Goal: Navigation & Orientation: Find specific page/section

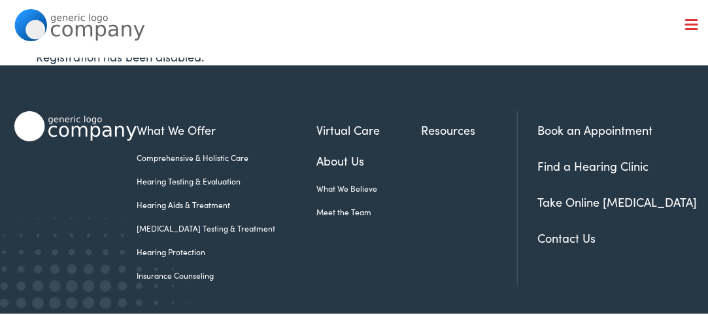
click at [546, 236] on link "Contact Us" at bounding box center [566, 235] width 58 height 16
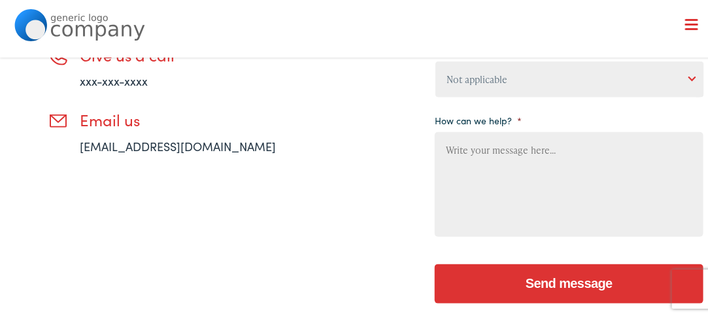
scroll to position [711, 0]
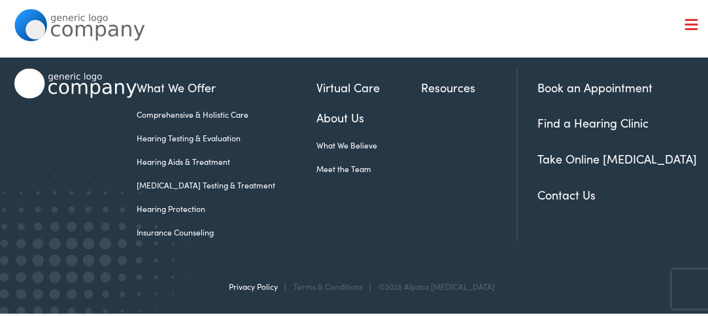
click at [277, 283] on link "Privacy Policy" at bounding box center [253, 284] width 49 height 11
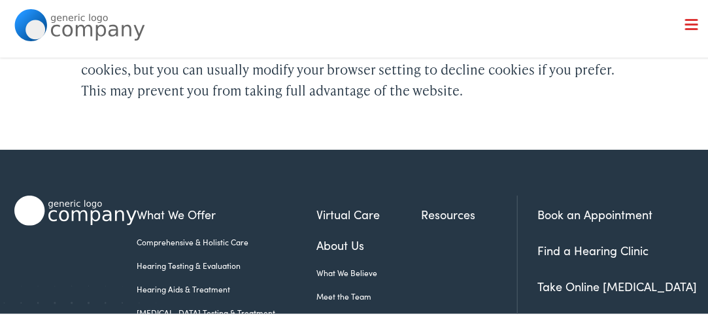
scroll to position [1438, 0]
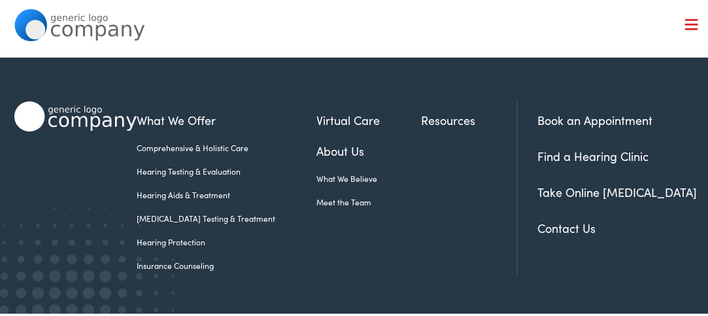
scroll to position [42, 0]
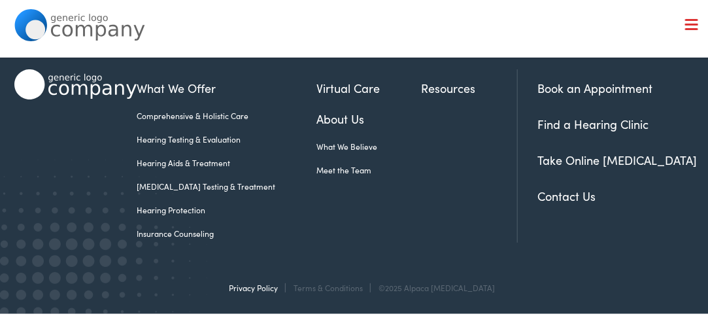
click at [267, 283] on link "Privacy Policy" at bounding box center [253, 285] width 49 height 11
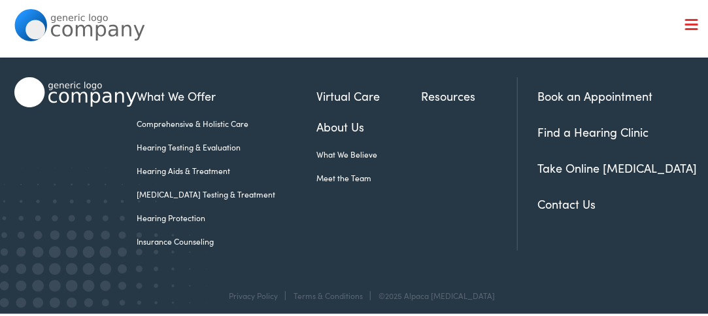
scroll to position [1669, 0]
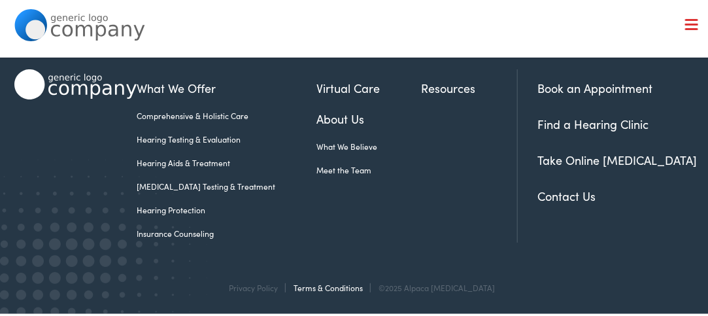
click at [354, 287] on link "Terms & Conditions" at bounding box center [328, 285] width 69 height 11
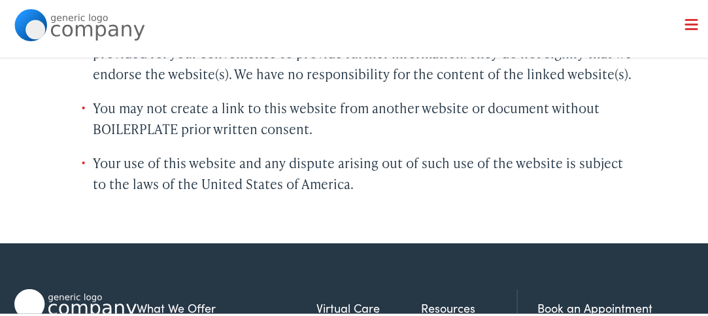
scroll to position [1048, 0]
